Goal: Task Accomplishment & Management: Use online tool/utility

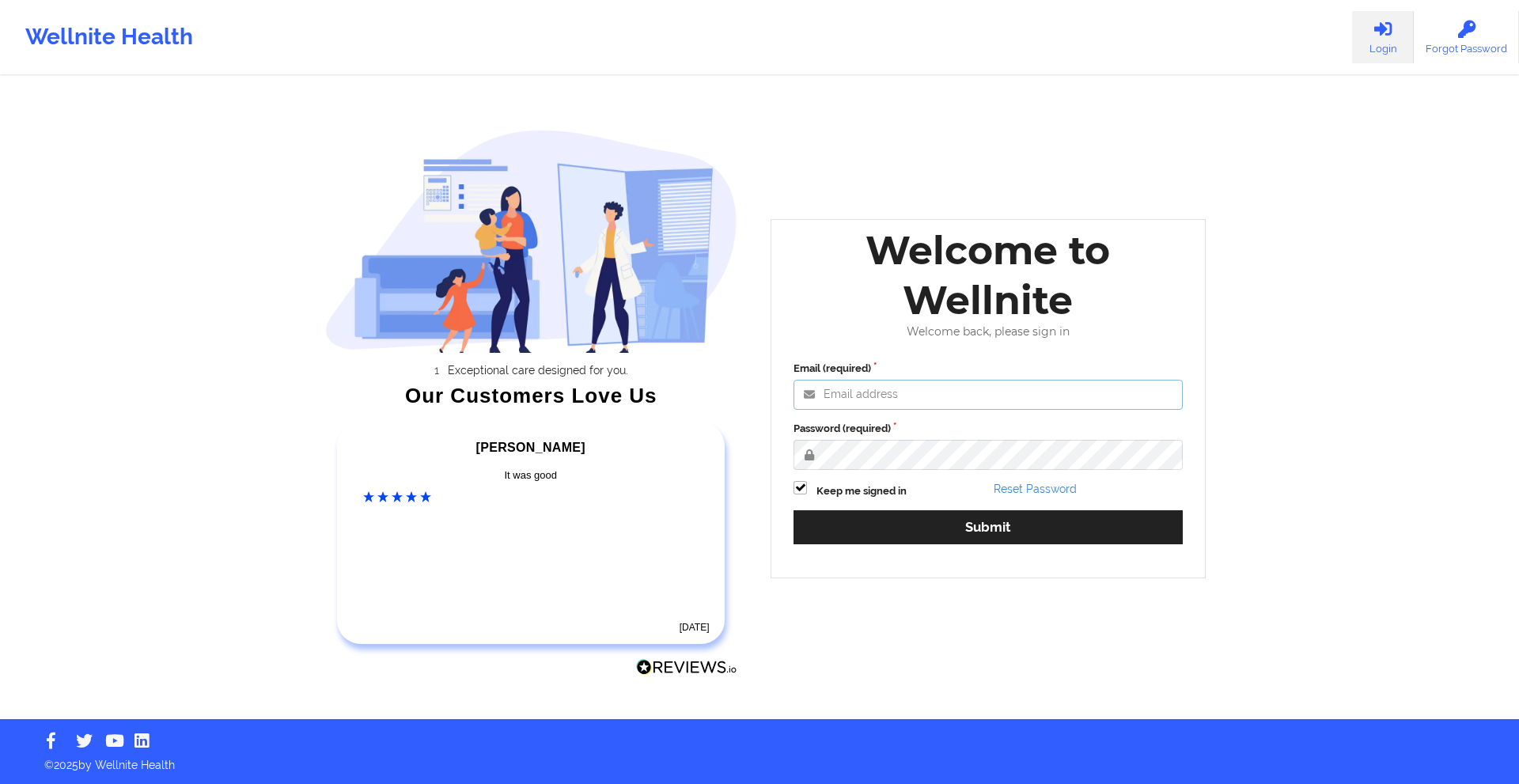
click at [914, 396] on input "Email (required)" at bounding box center [988, 394] width 389 height 30
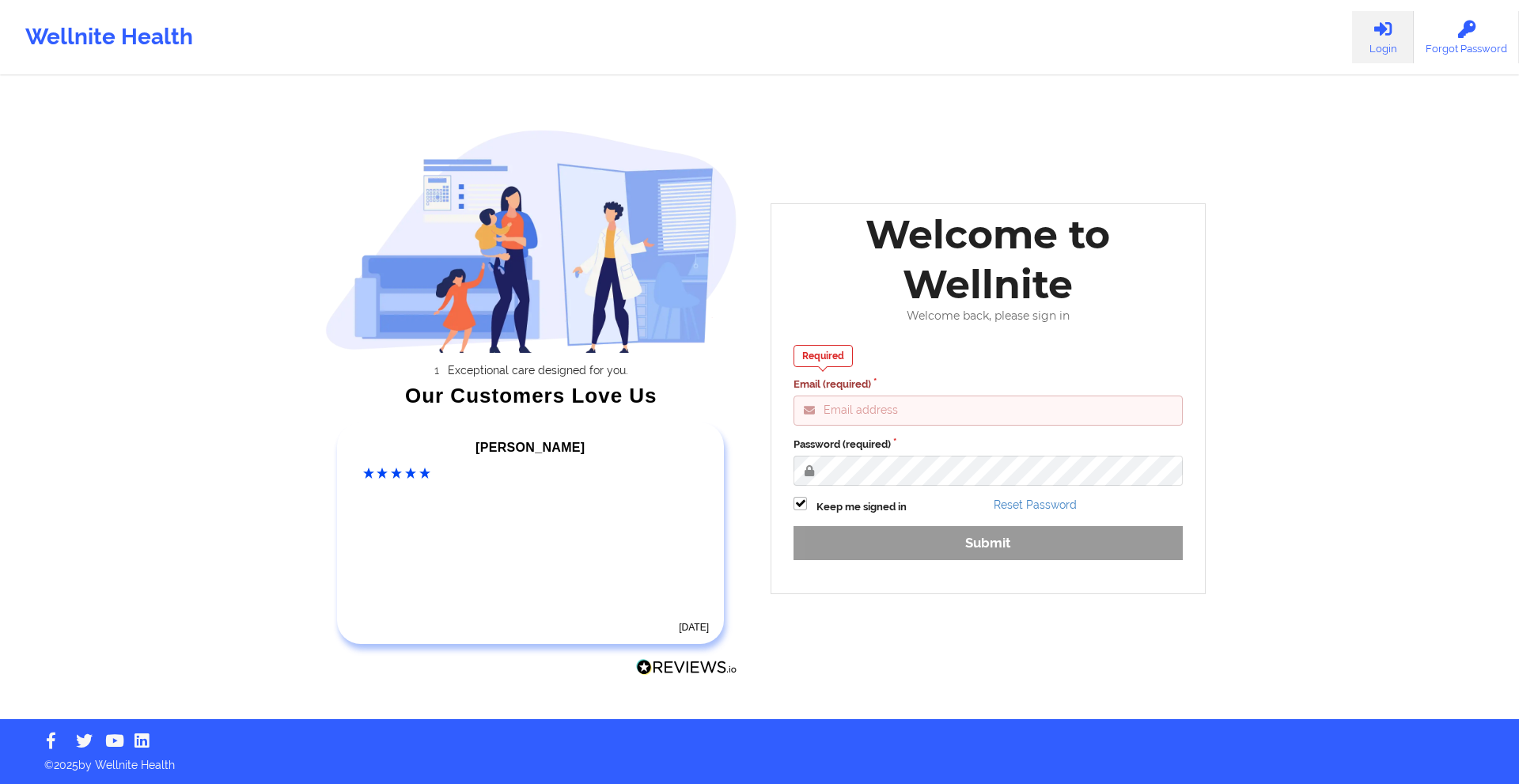
type input "gideon@wellnite.com"
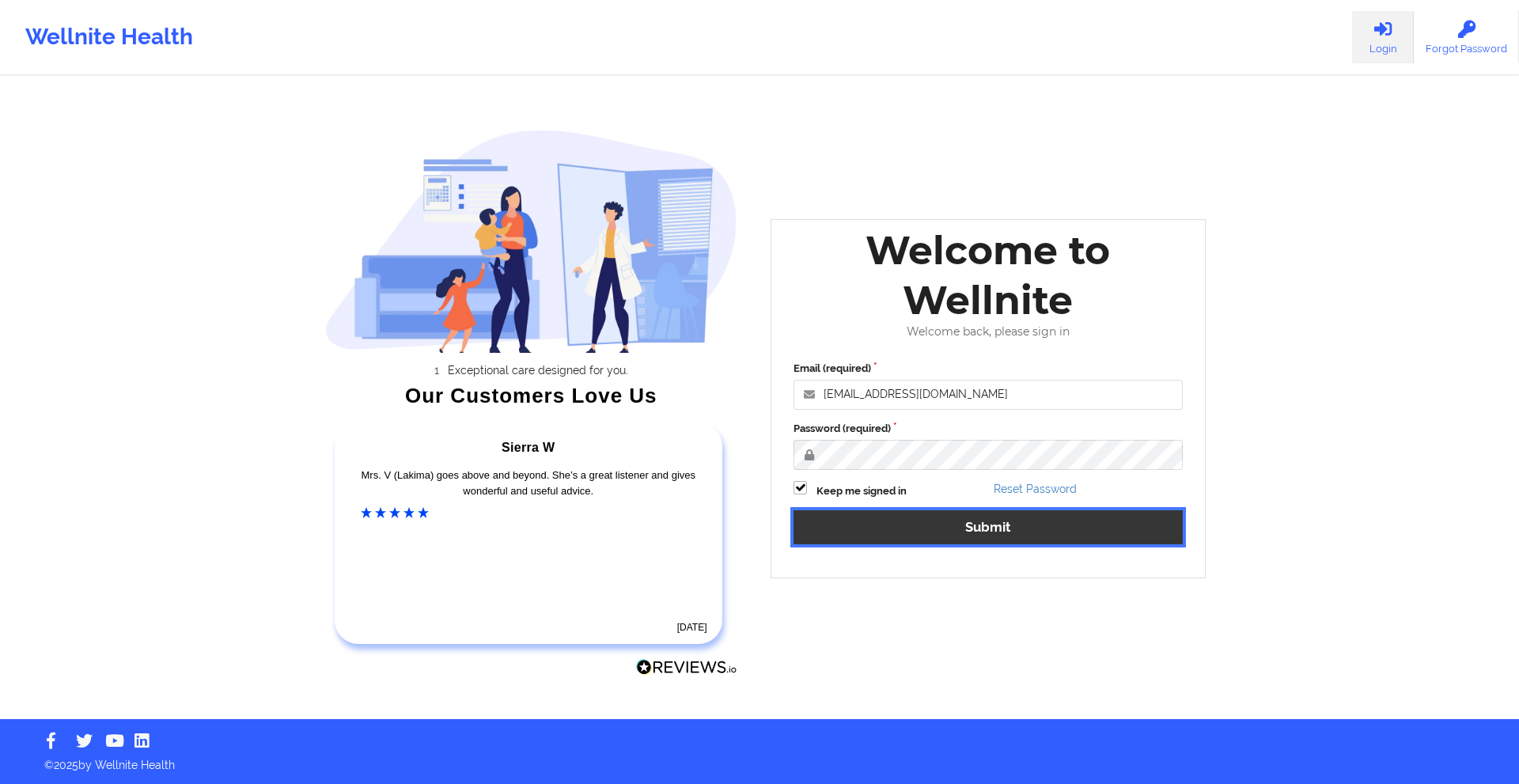
click at [949, 535] on button "Submit" at bounding box center [988, 526] width 389 height 34
click at [923, 518] on button "Submit" at bounding box center [988, 526] width 389 height 34
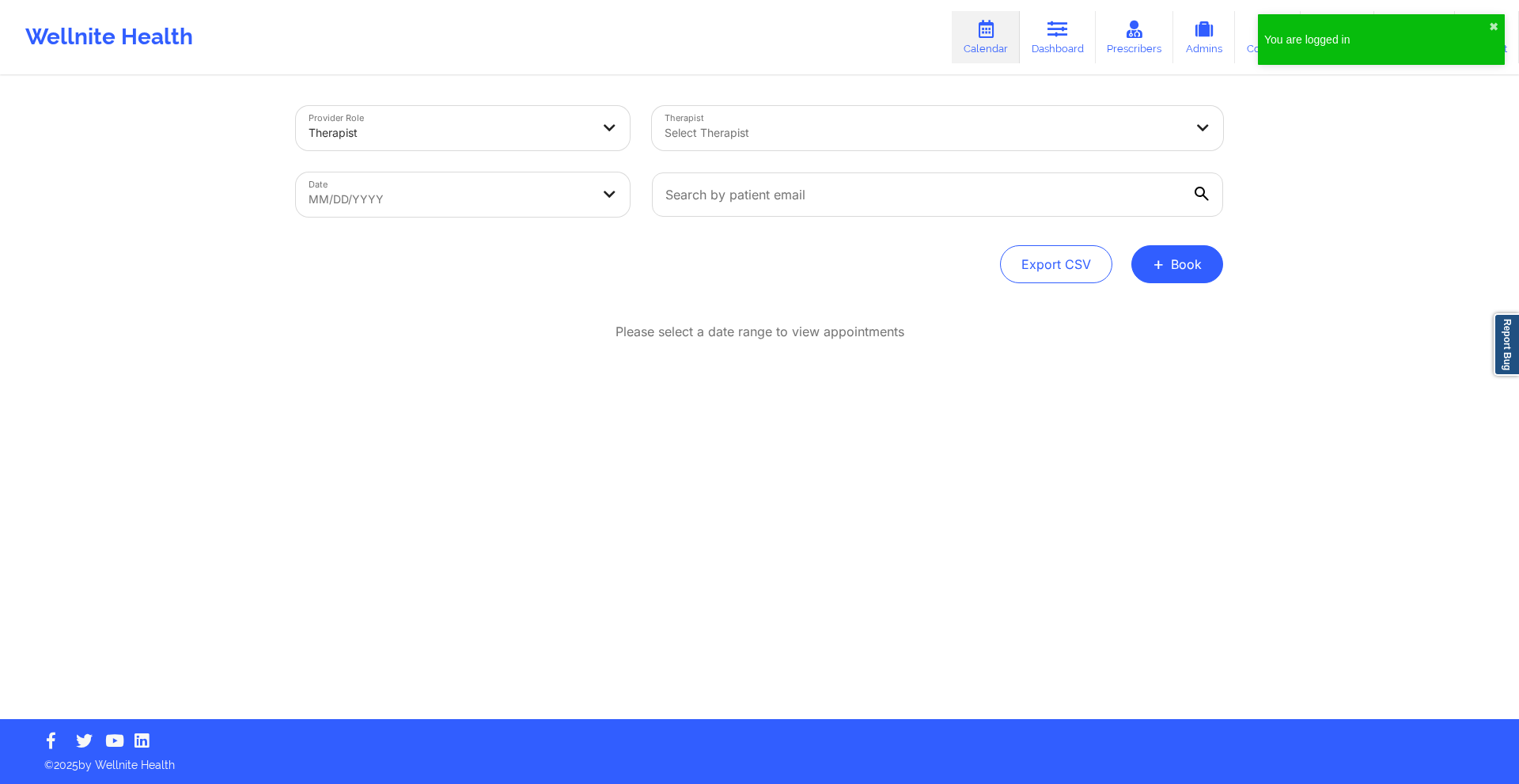
click at [545, 181] on body "You are logged in ✖︎ Wellnite Health Calendar Dashboard Prescribers Admins Coac…" at bounding box center [760, 392] width 1519 height 784
select select "2025-8"
select select "2025-9"
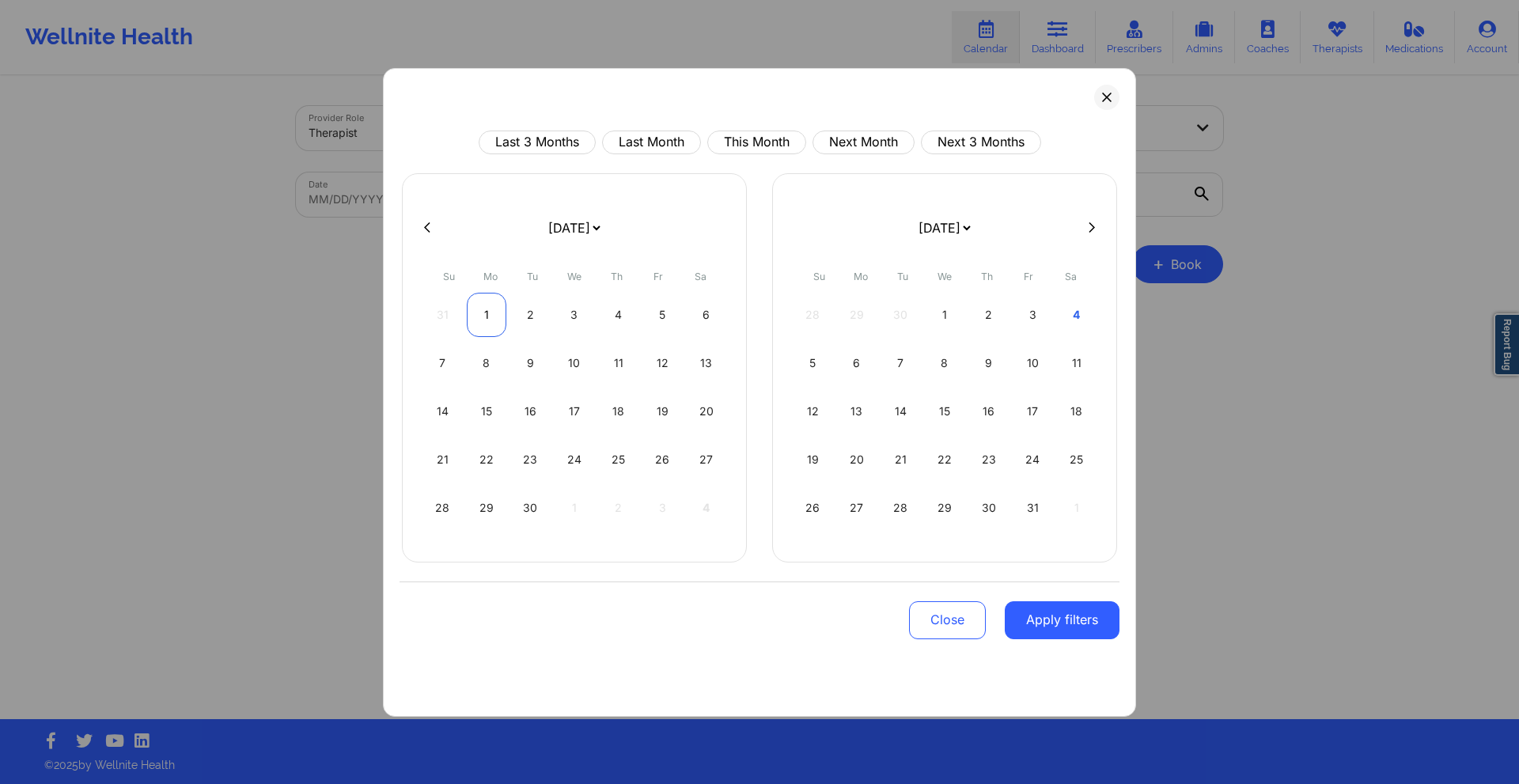
click at [485, 302] on div "1" at bounding box center [487, 314] width 41 height 44
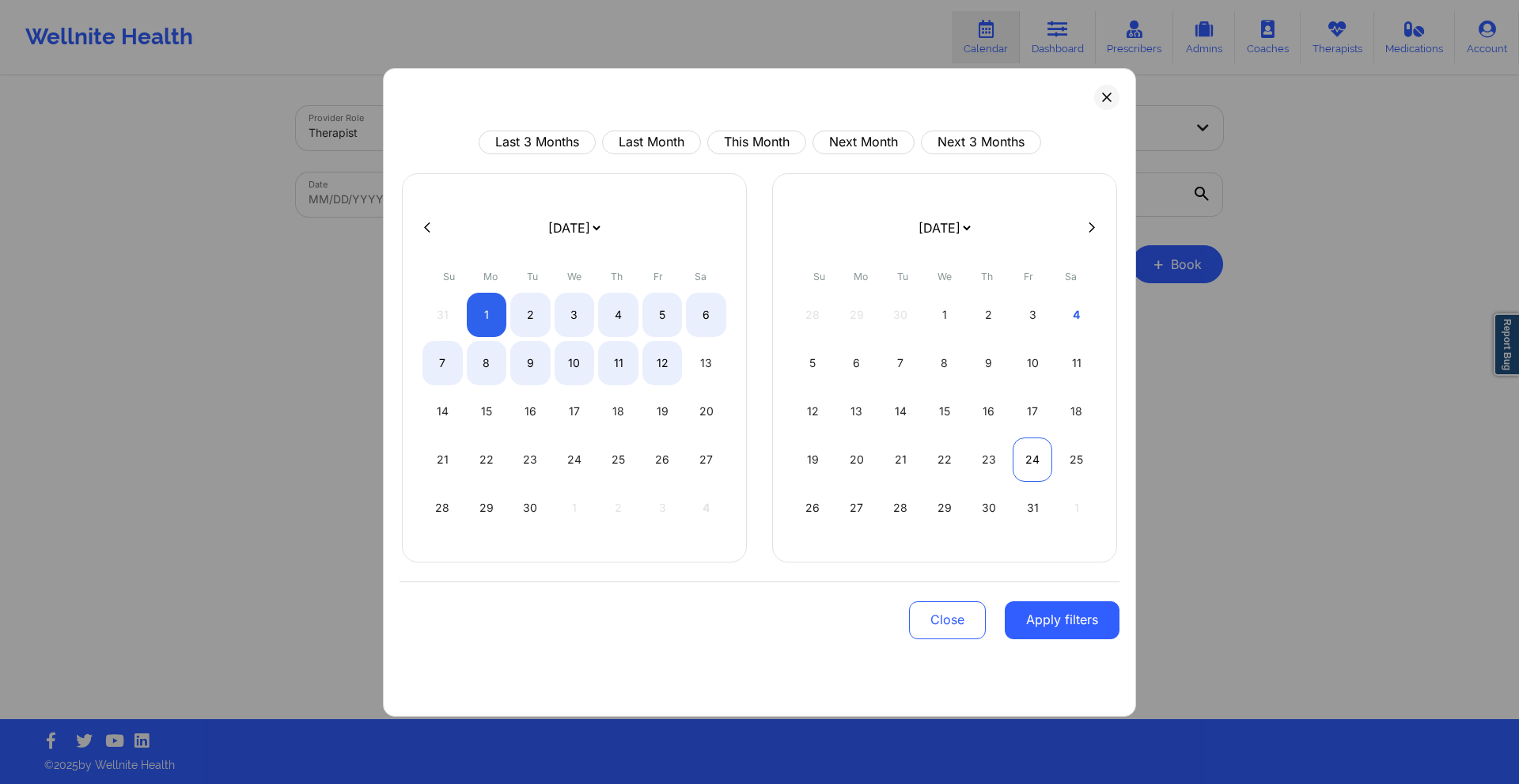
select select "2025-8"
select select "2025-9"
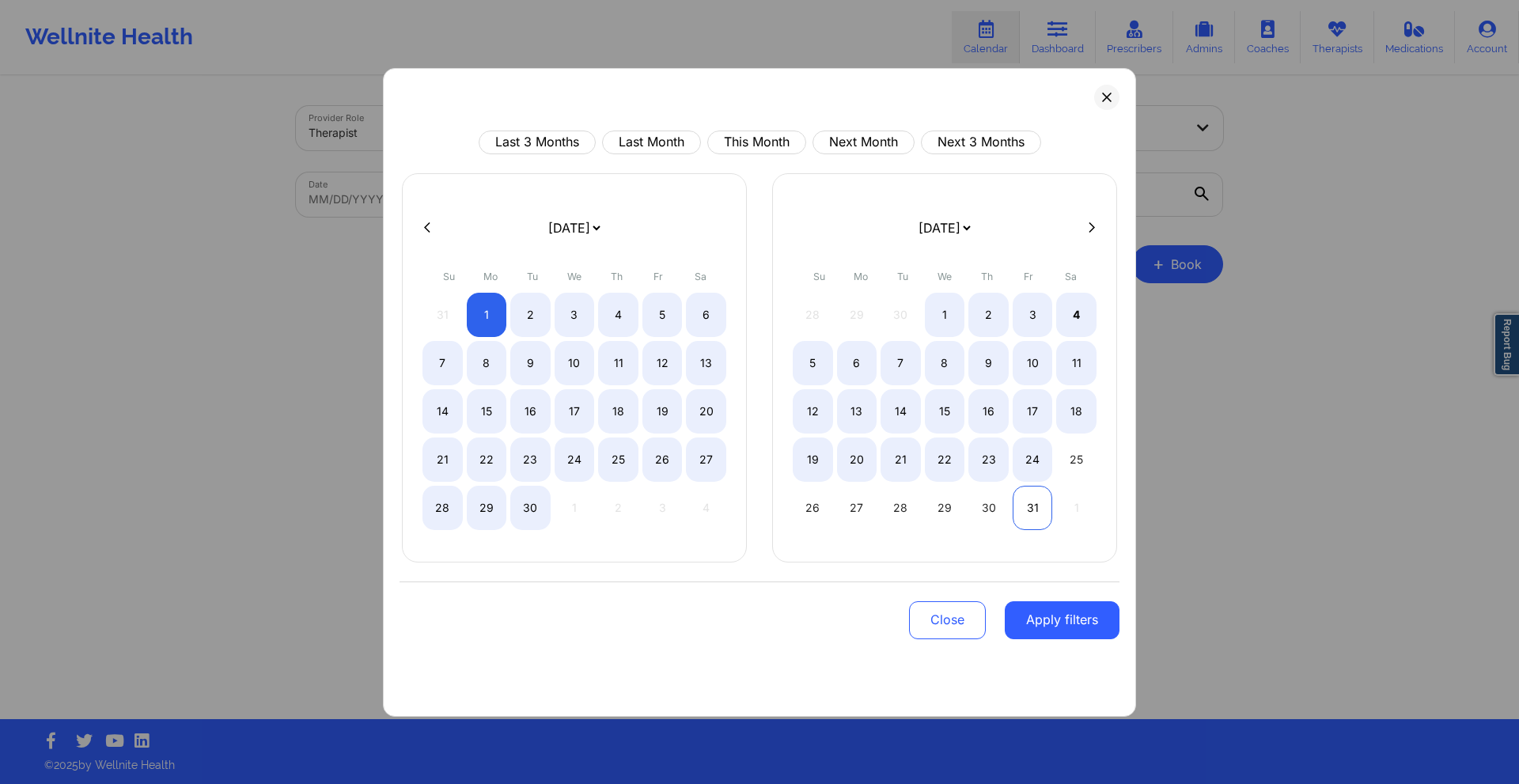
select select "2025-8"
select select "2025-9"
click at [1036, 503] on div "31" at bounding box center [1032, 507] width 41 height 44
select select "2025-8"
select select "2025-9"
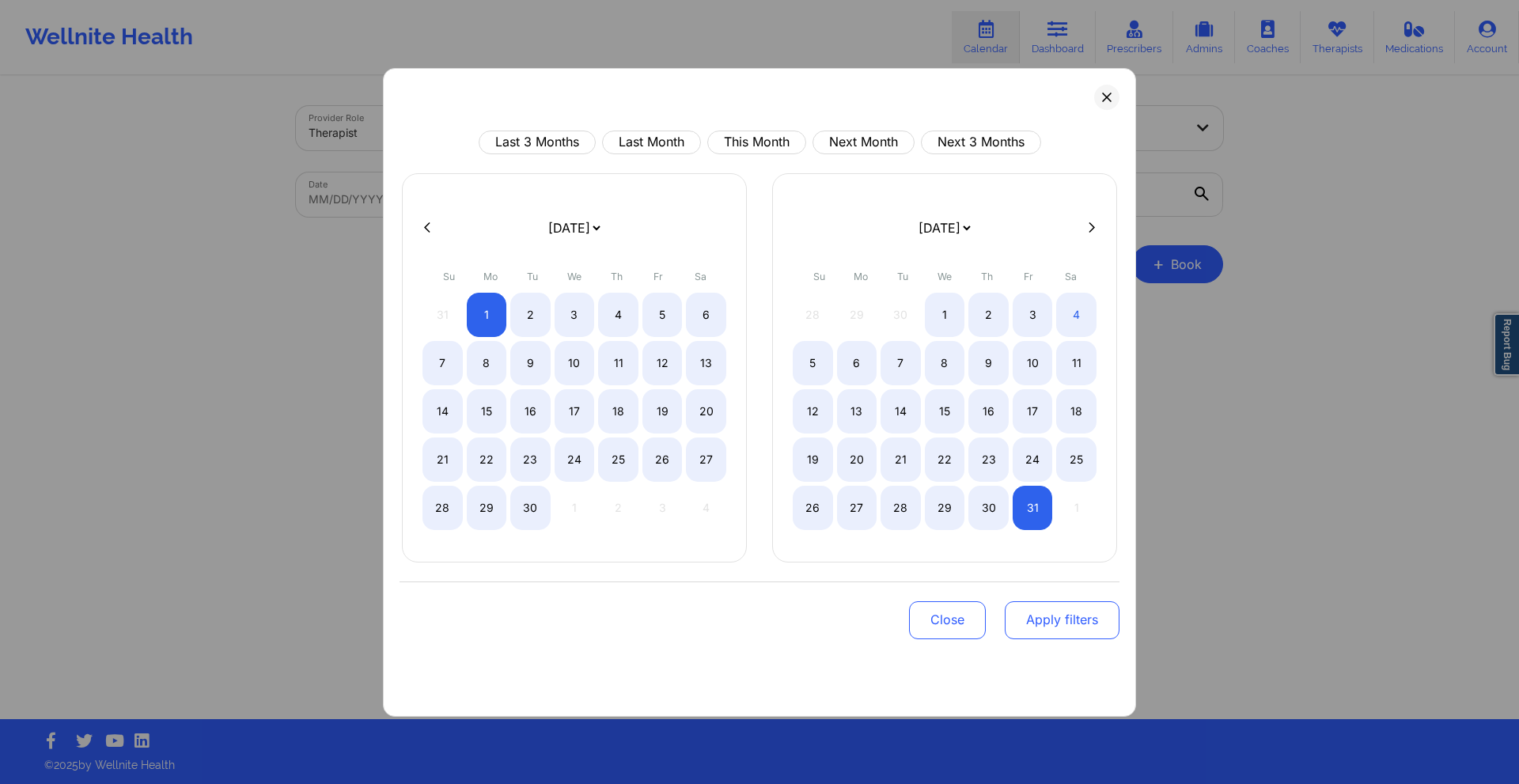
click at [1082, 619] on button "Apply filters" at bounding box center [1062, 620] width 114 height 38
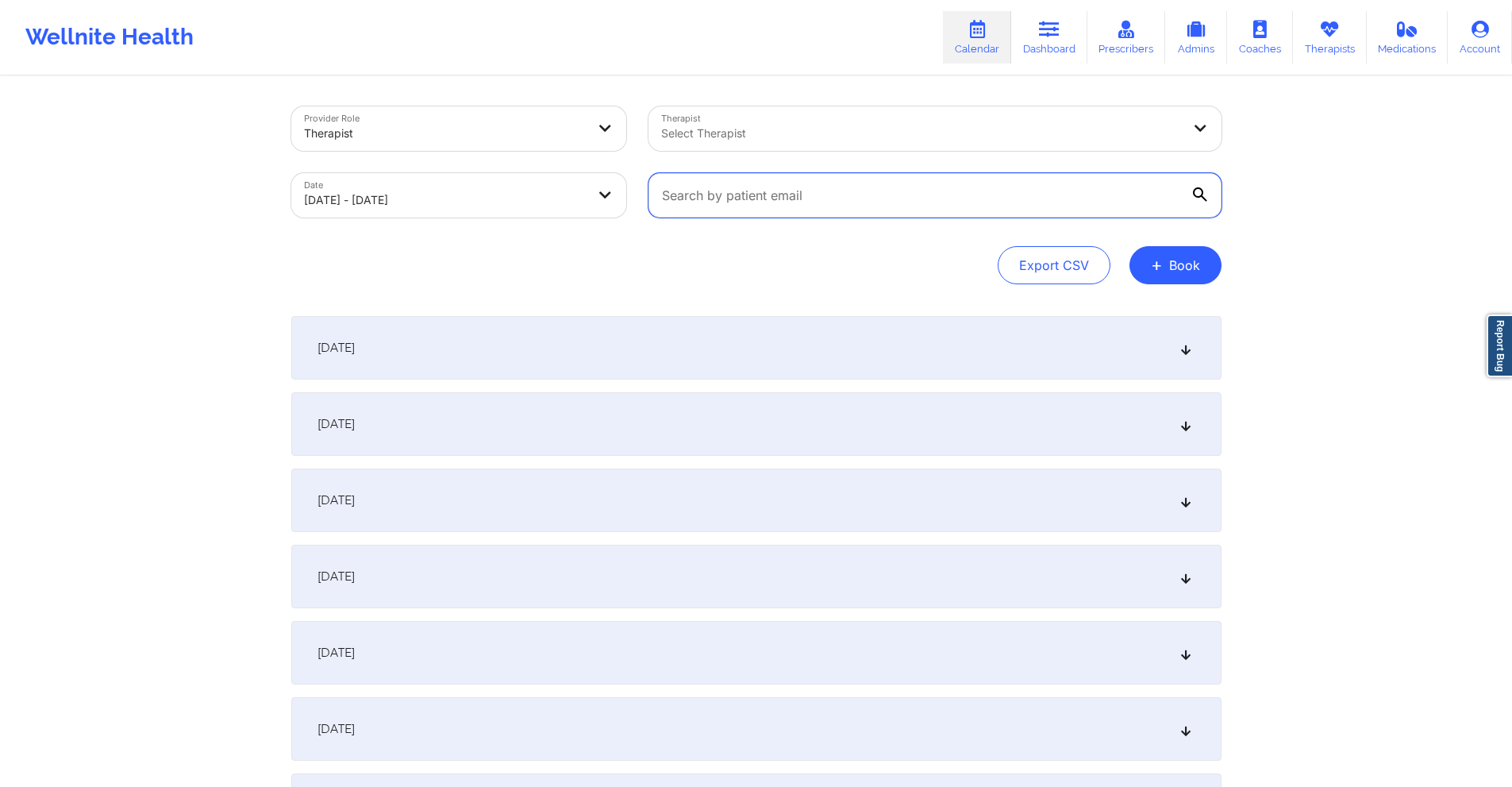
click at [866, 188] on input "text" at bounding box center [935, 195] width 573 height 44
paste input "ameeta23@hotmail.com"
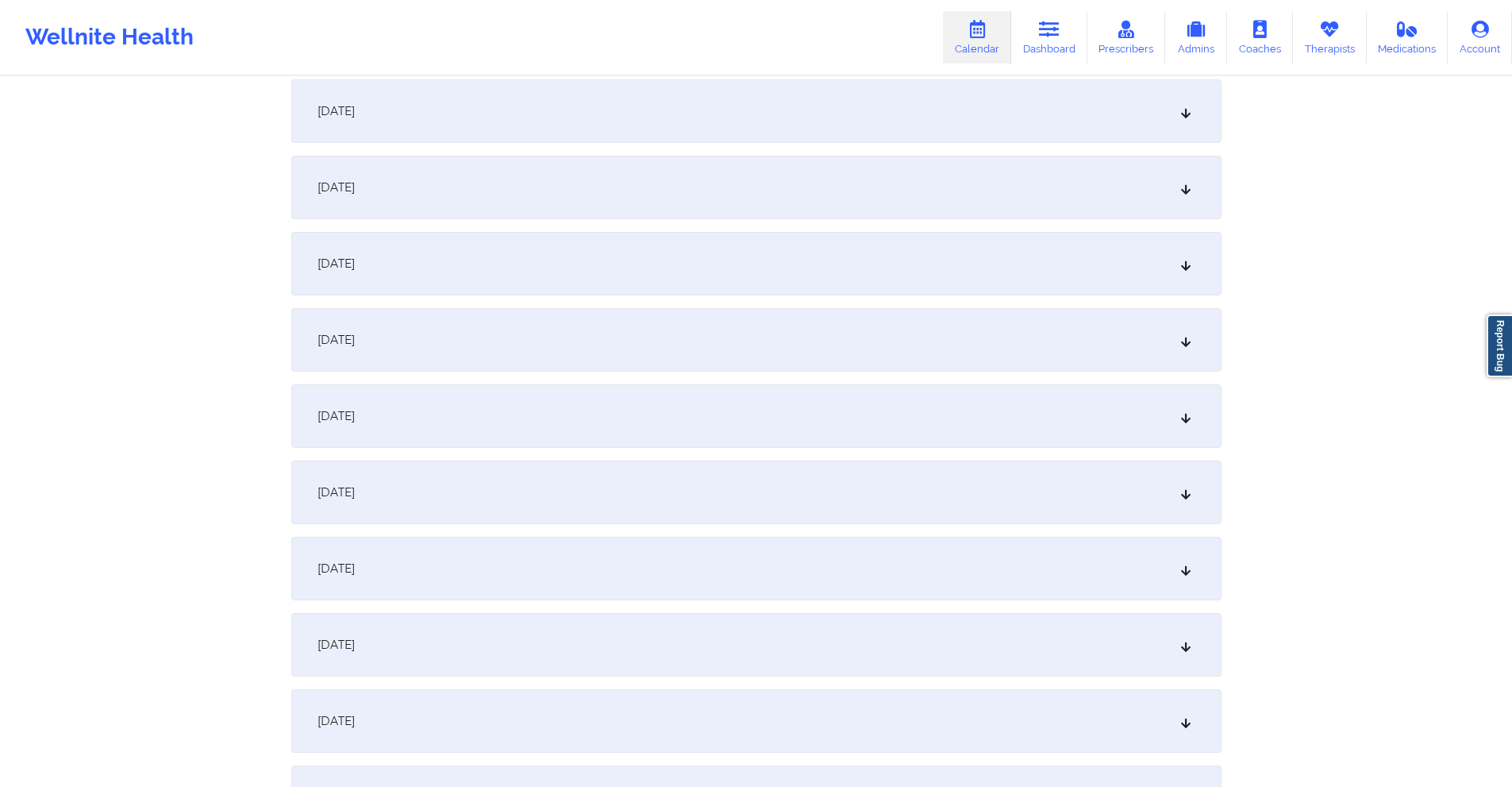
scroll to position [1984, 0]
click at [707, 210] on div "September 25, 2025" at bounding box center [756, 192] width 930 height 63
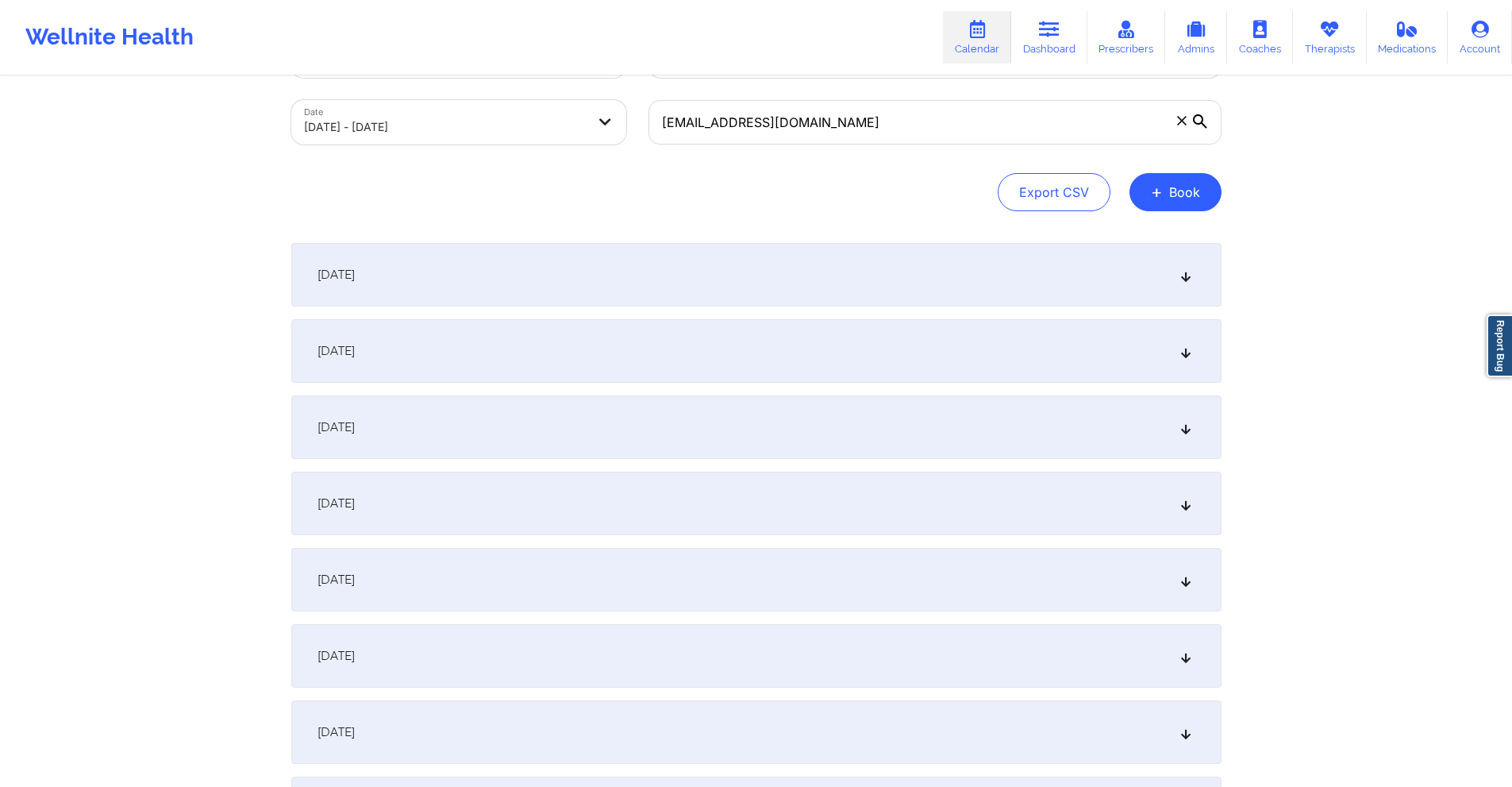
scroll to position [0, 0]
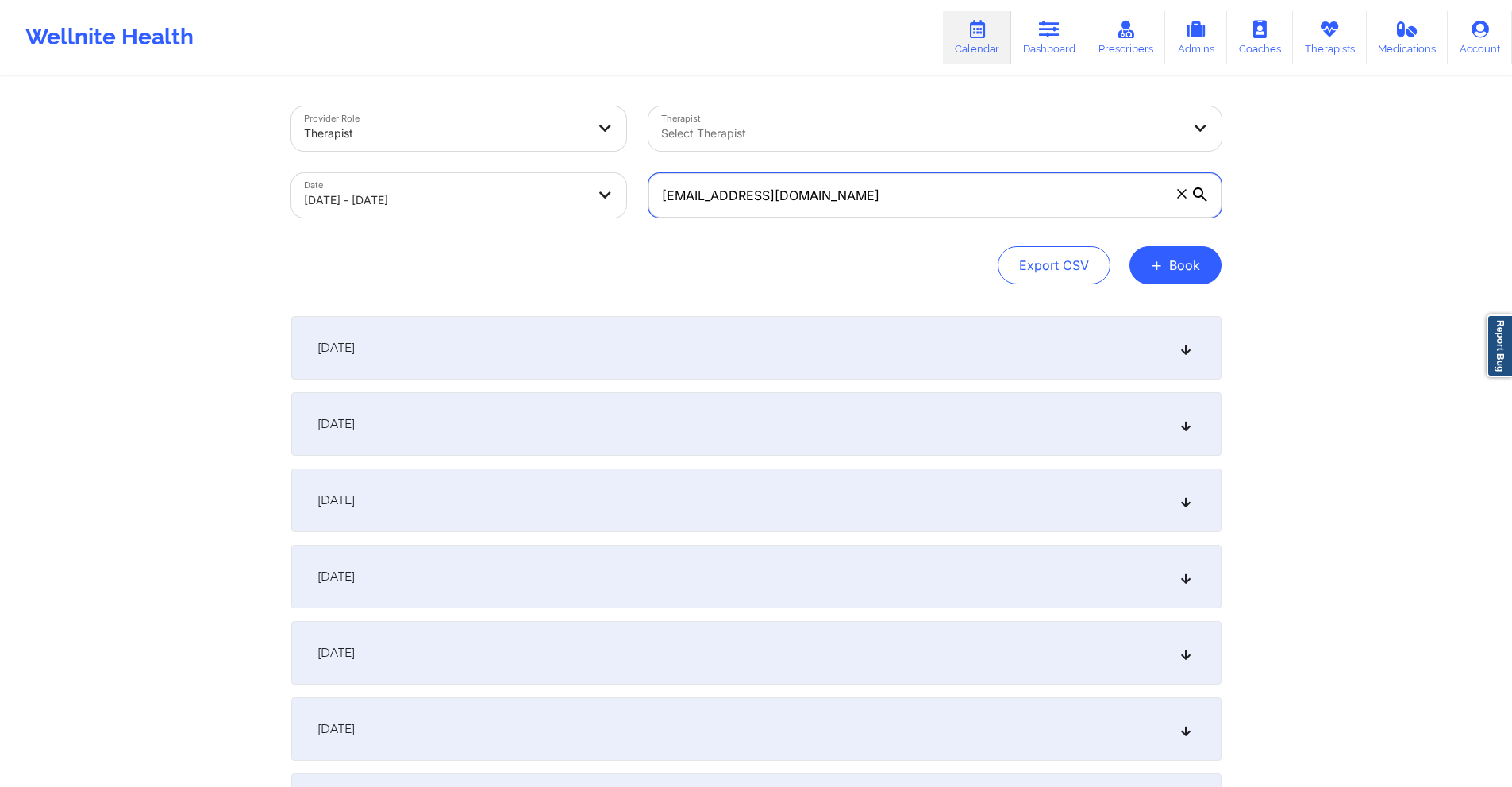
click at [826, 192] on input "ameeta23@hotmail.com" at bounding box center [935, 195] width 573 height 44
paste input "ladanziaee@g"
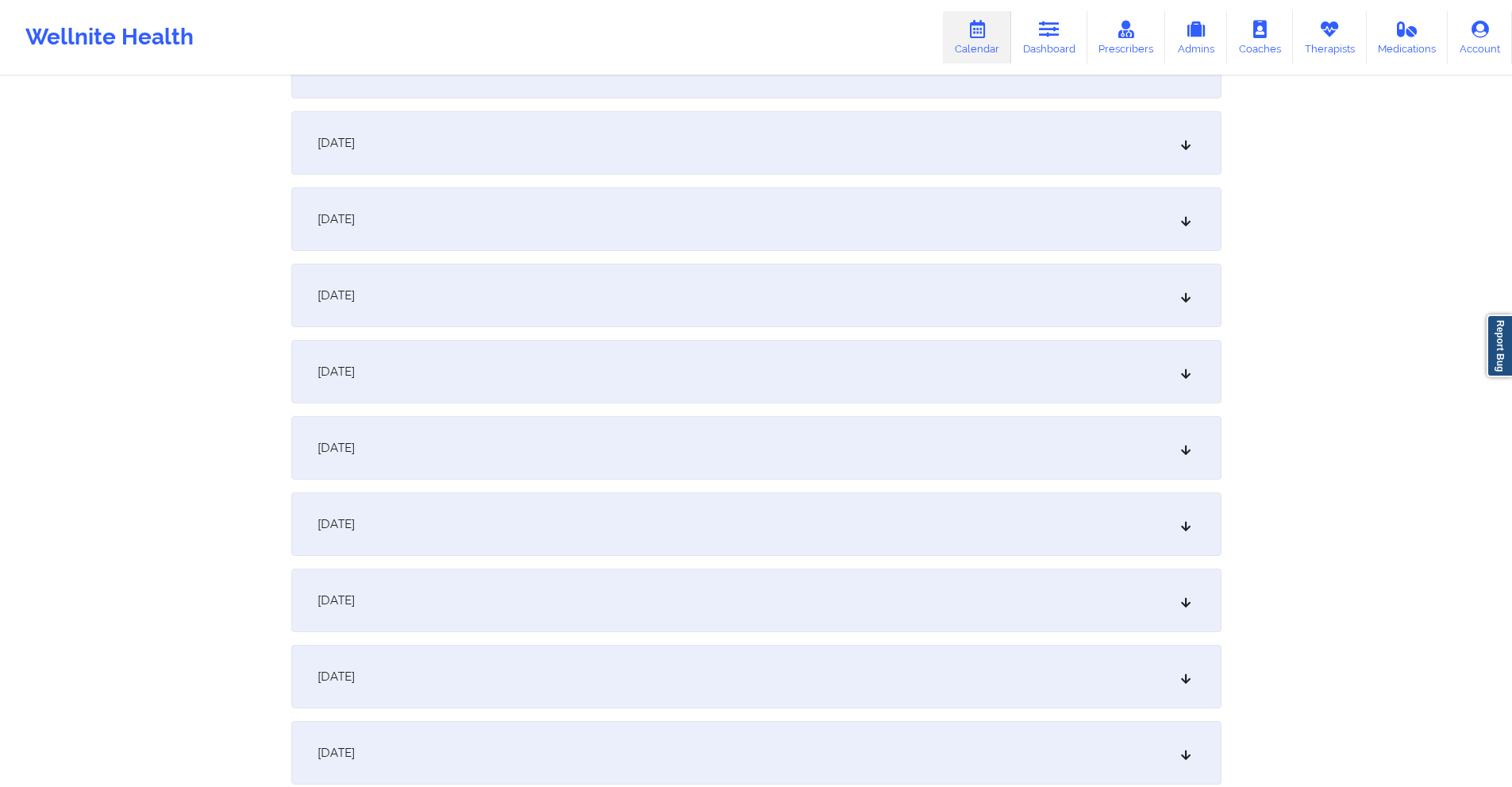
scroll to position [2064, 0]
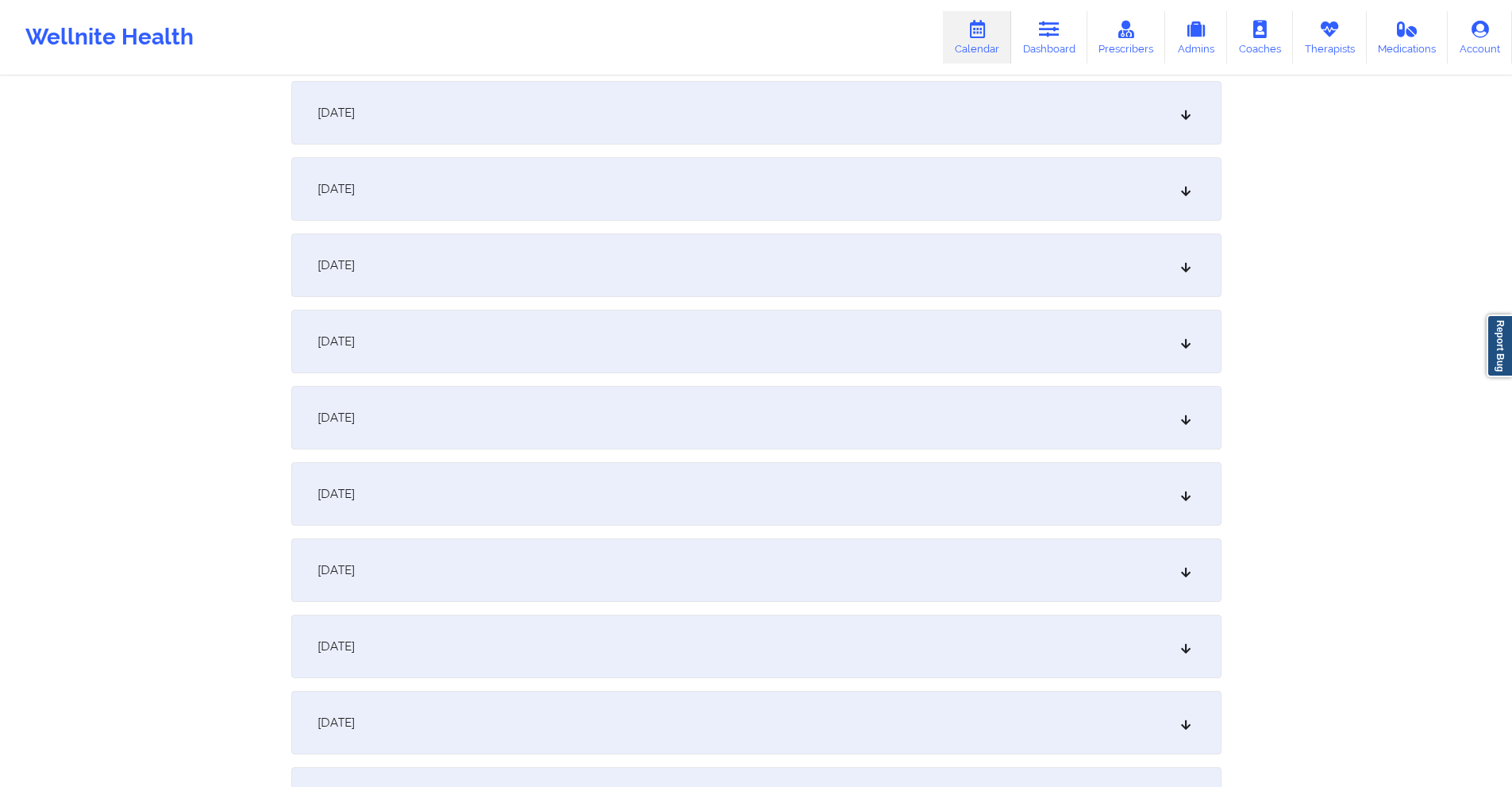
type input "ladanziaee@gmail.com"
click at [709, 133] on div "September 25, 2025" at bounding box center [756, 112] width 930 height 63
